Goal: Use online tool/utility: Utilize a website feature to perform a specific function

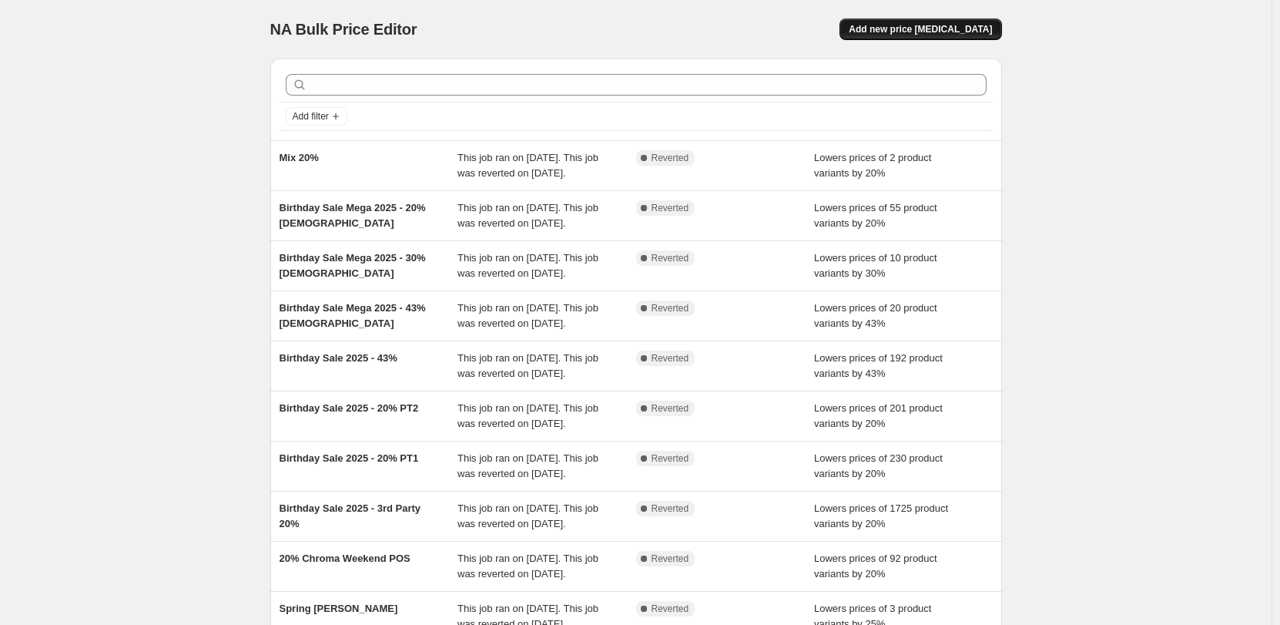
click at [902, 34] on span "Add new price [MEDICAL_DATA]" at bounding box center [920, 29] width 143 height 12
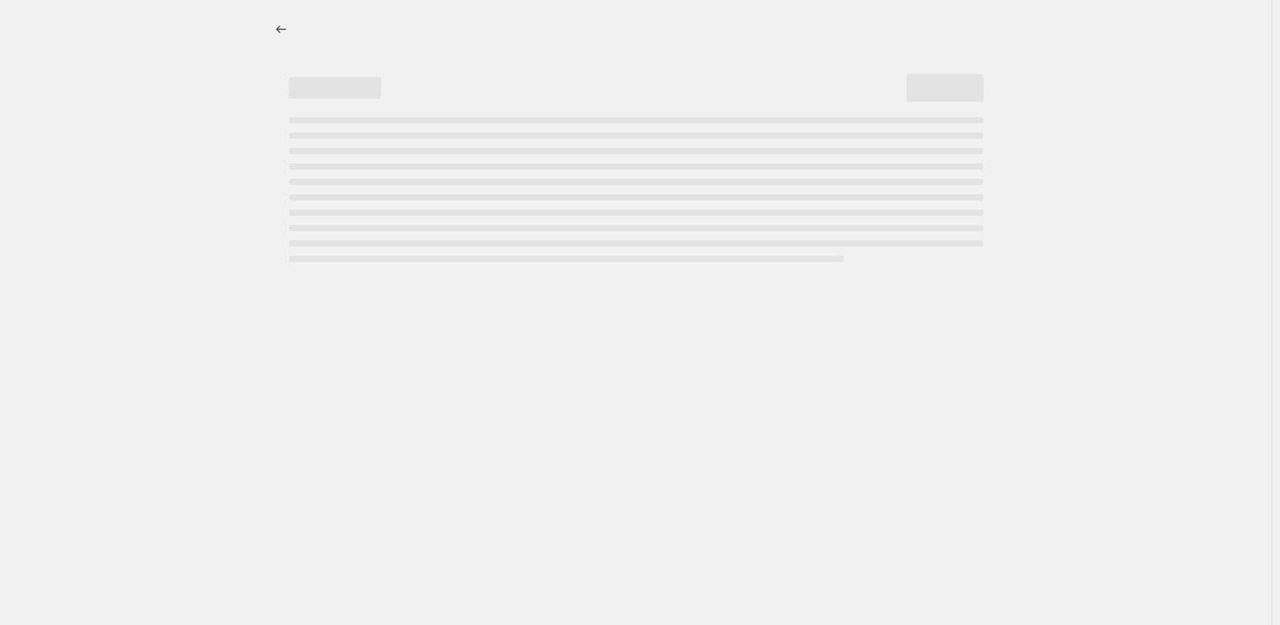
select select "percentage"
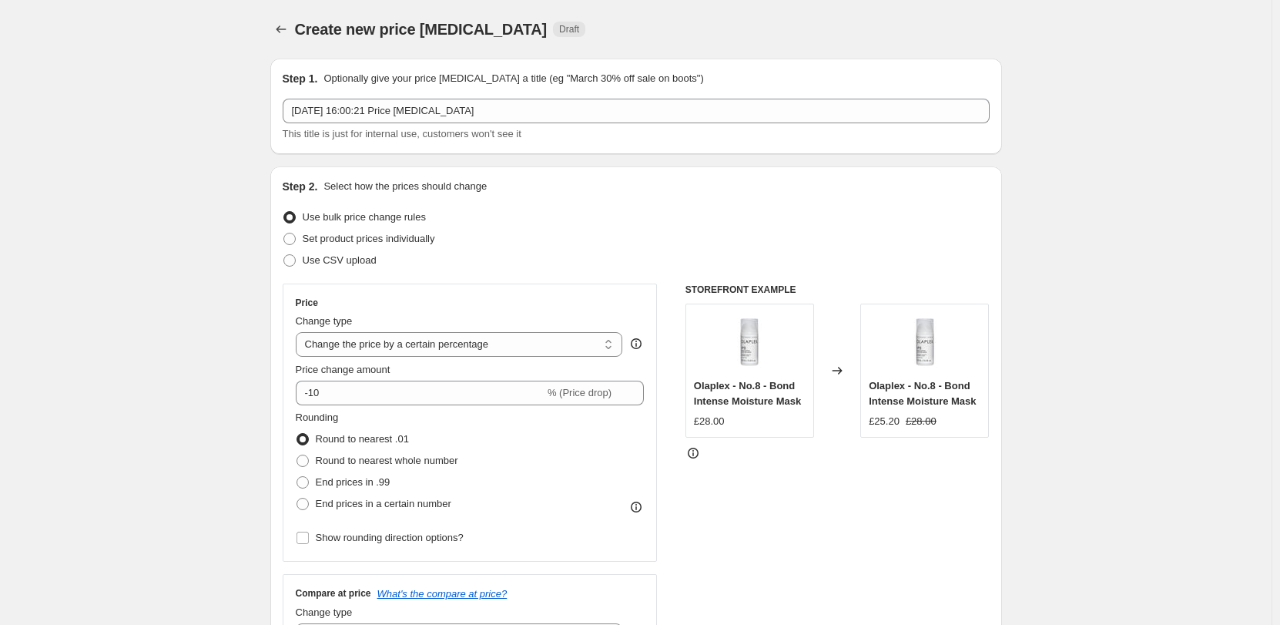
click at [912, 215] on div "Use bulk price change rules" at bounding box center [636, 217] width 707 height 22
click at [292, 32] on button "Price change jobs" at bounding box center [281, 29] width 22 height 22
